Goal: Task Accomplishment & Management: Use online tool/utility

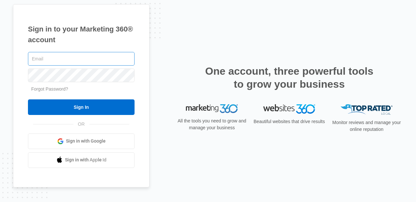
type input "[PERSON_NAME][EMAIL_ADDRESS][PERSON_NAME][DOMAIN_NAME]"
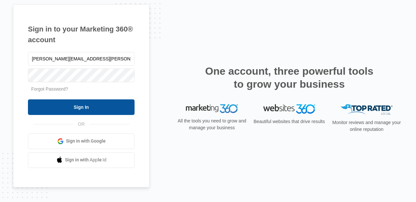
click at [90, 101] on input "Sign In" at bounding box center [81, 107] width 107 height 16
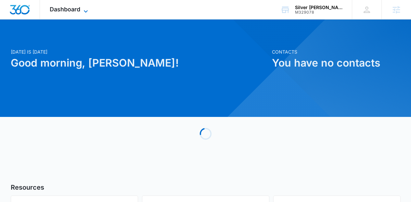
click at [87, 11] on icon at bounding box center [86, 11] width 4 height 2
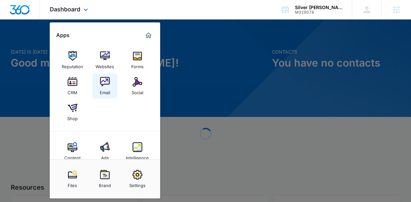
click at [108, 83] on img at bounding box center [105, 82] width 10 height 10
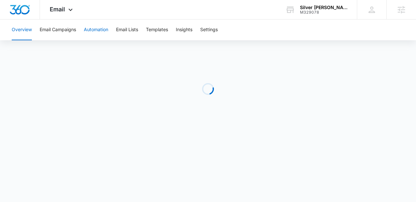
click at [98, 35] on button "Automation" at bounding box center [96, 29] width 24 height 21
